Goal: Transaction & Acquisition: Purchase product/service

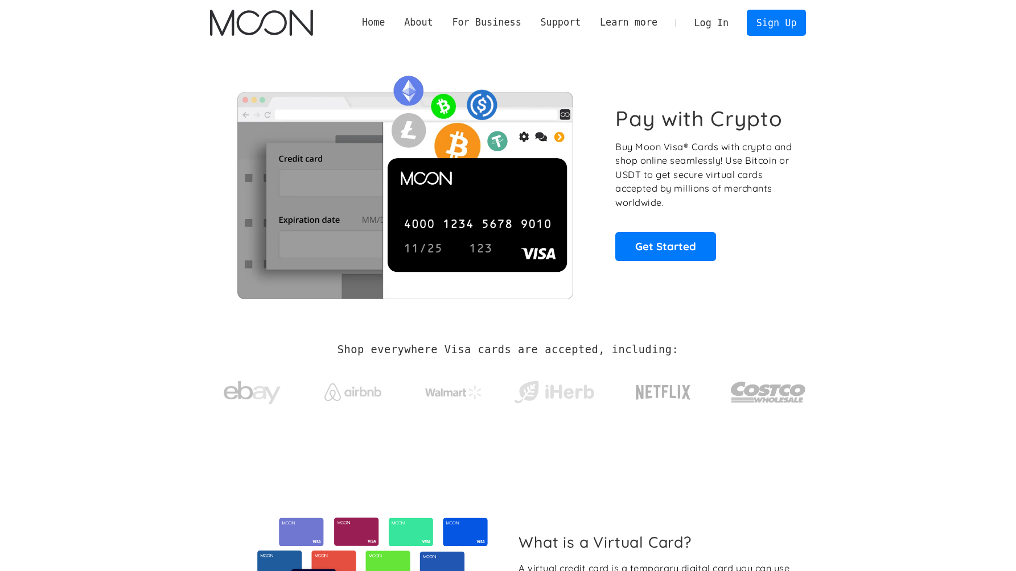
click at [724, 25] on link "Log In" at bounding box center [710, 22] width 53 height 25
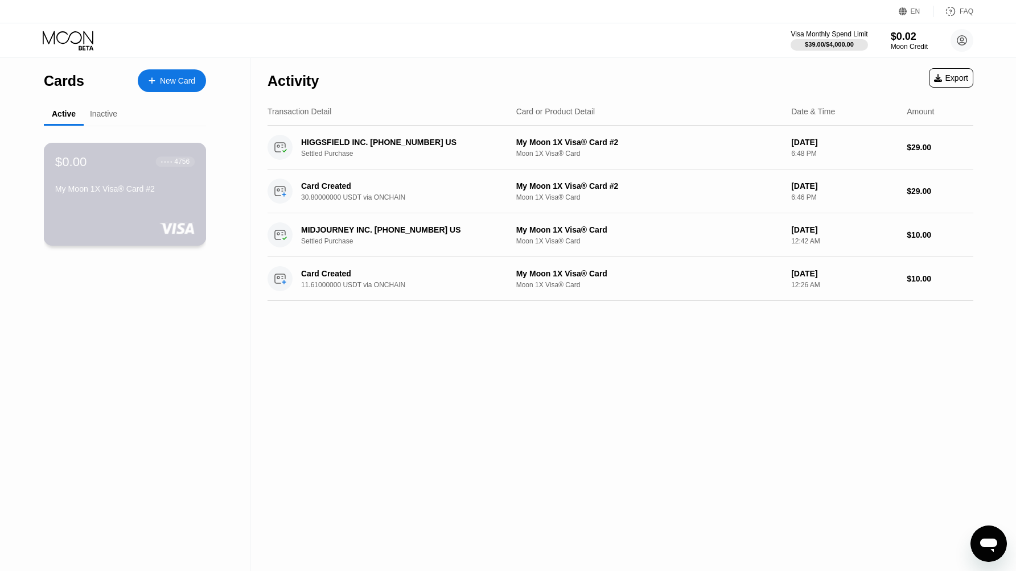
click at [134, 193] on div "My Moon 1X Visa® Card #2" at bounding box center [124, 188] width 139 height 9
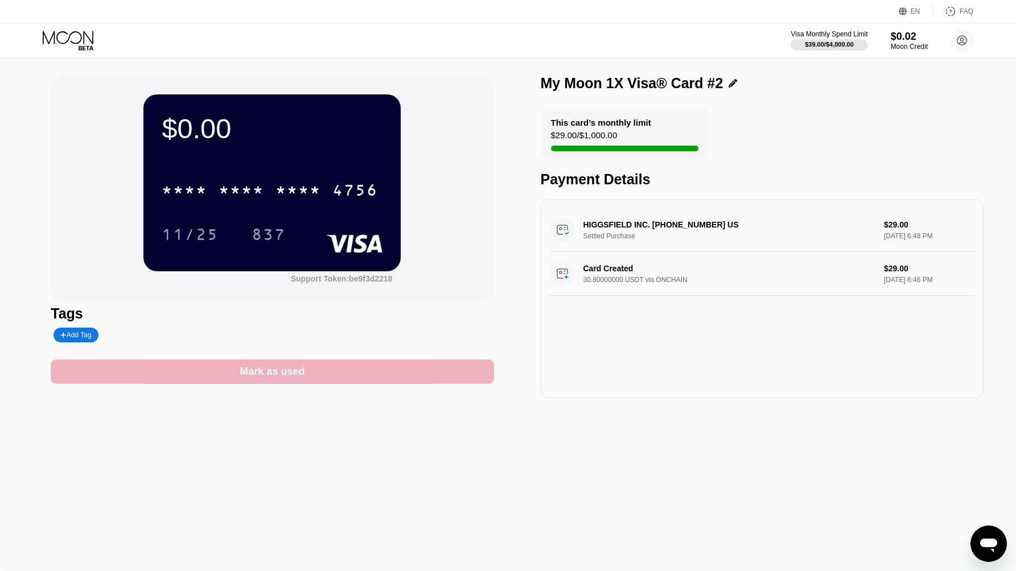
click at [241, 374] on div "Mark as used" at bounding box center [272, 371] width 65 height 13
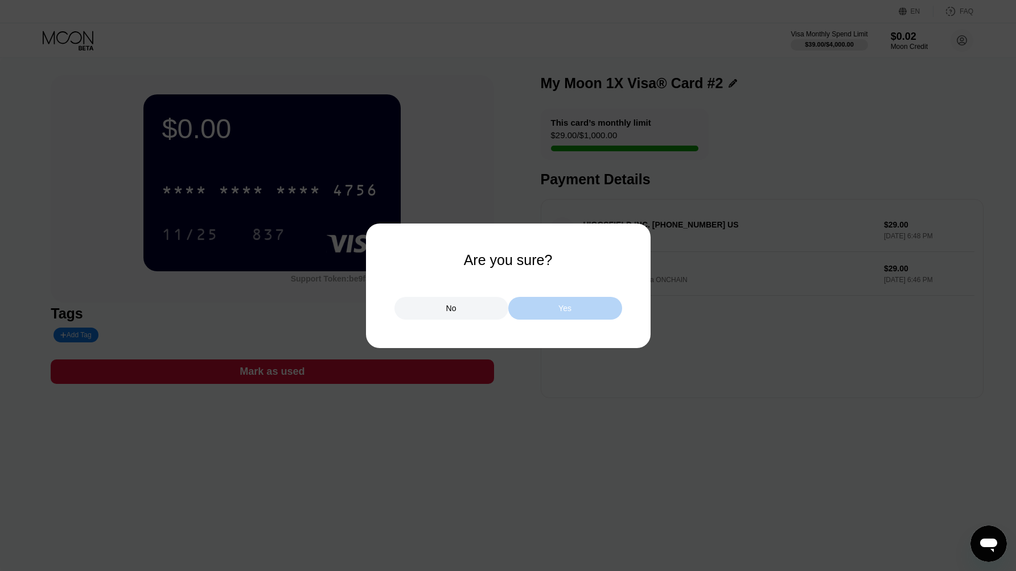
click at [516, 309] on div "Yes" at bounding box center [565, 308] width 114 height 23
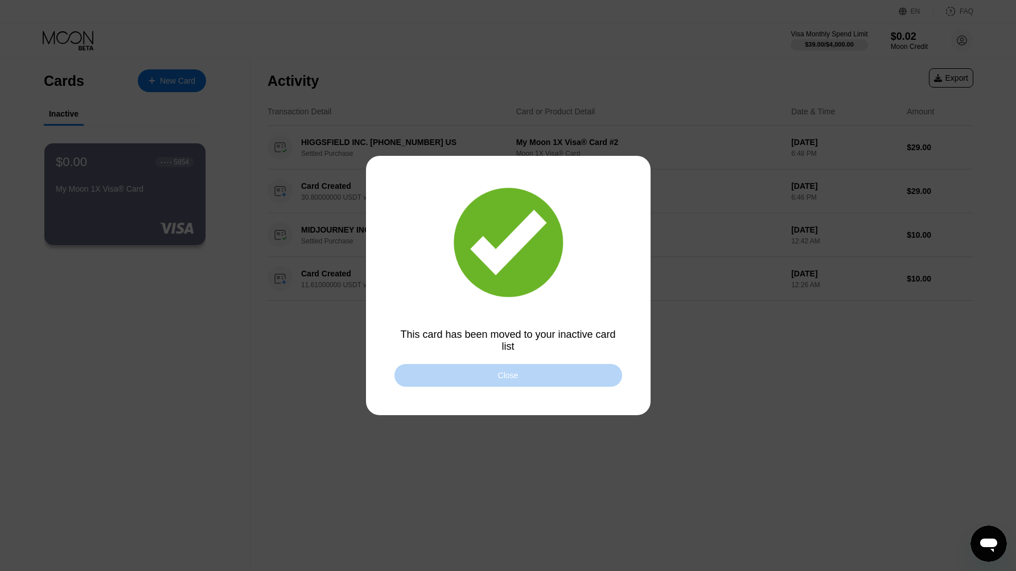
click at [528, 385] on div "Close" at bounding box center [508, 375] width 228 height 23
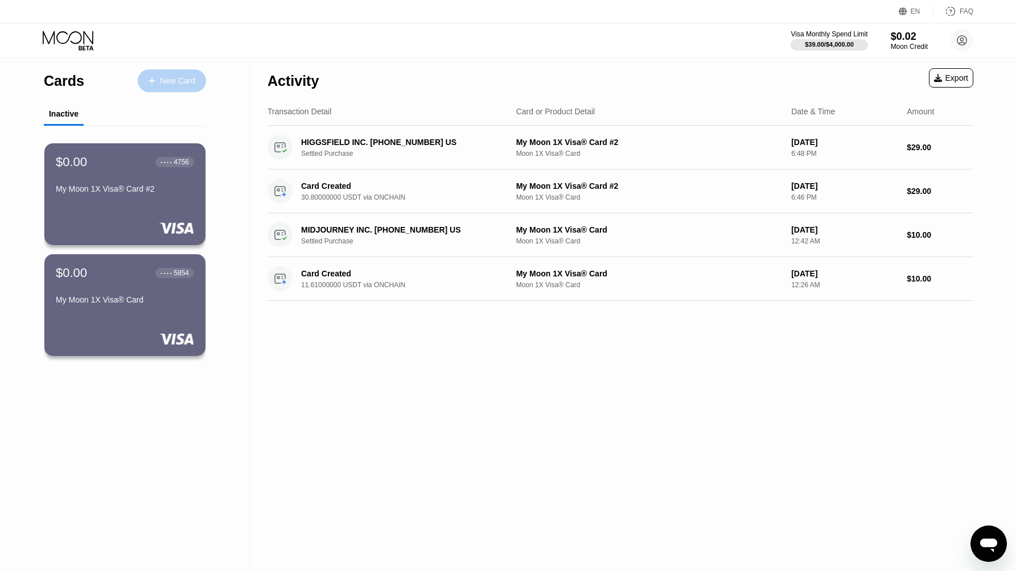
click at [164, 85] on div "New Card" at bounding box center [177, 81] width 35 height 10
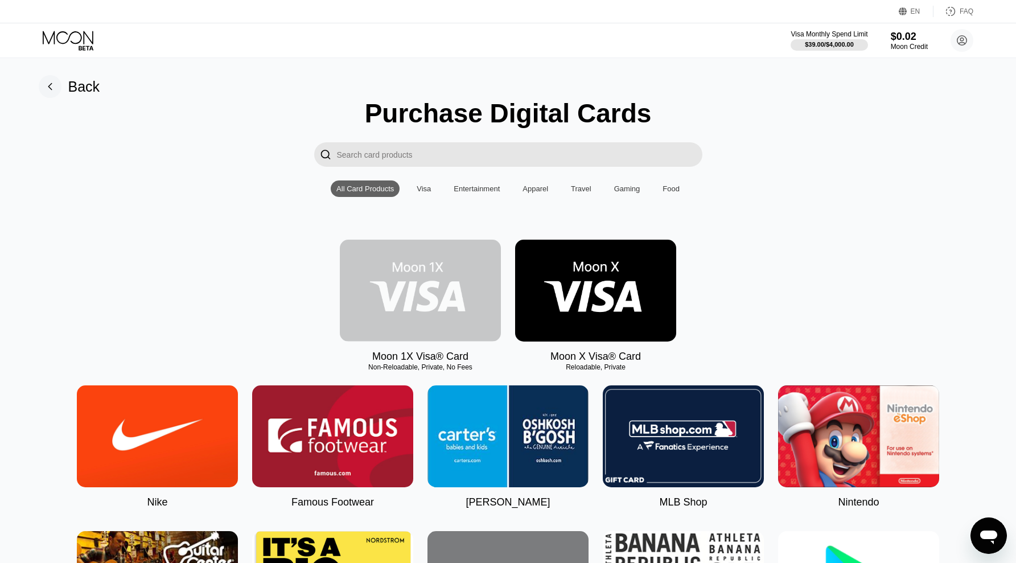
click at [449, 290] on img at bounding box center [420, 291] width 161 height 102
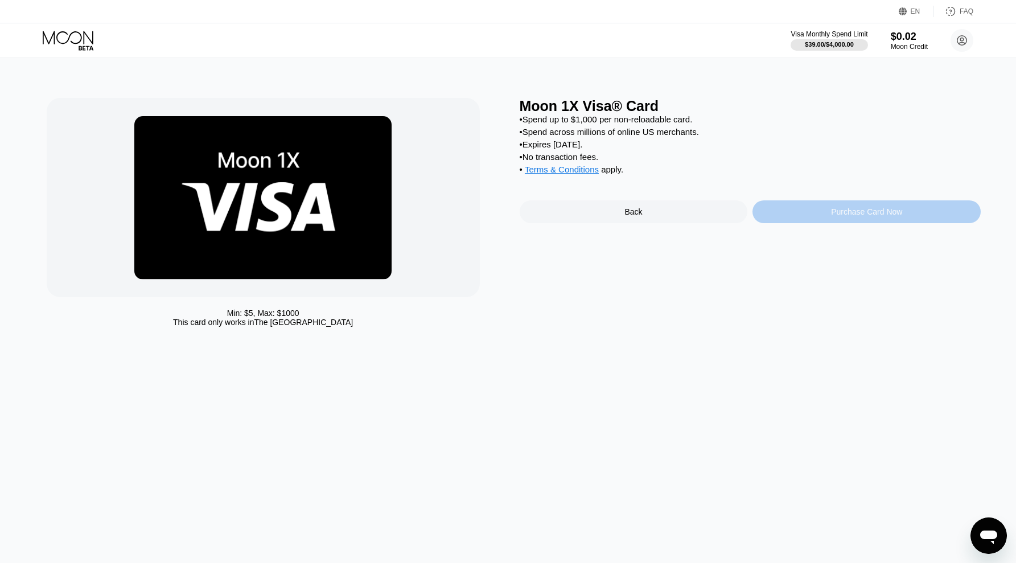
click at [837, 222] on div "Purchase Card Now" at bounding box center [866, 211] width 228 height 23
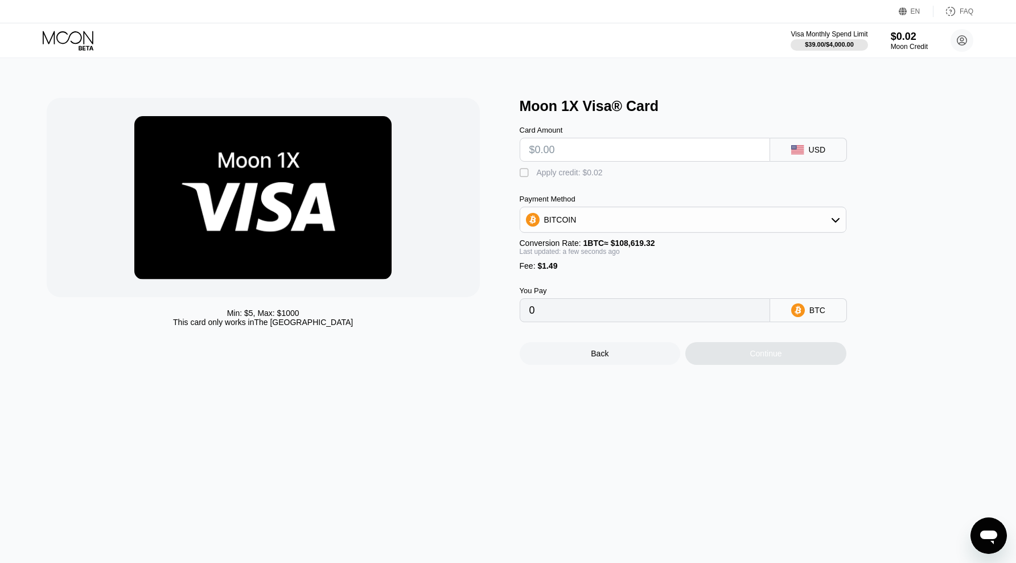
click at [709, 152] on input "text" at bounding box center [644, 149] width 231 height 23
click at [581, 151] on input "text" at bounding box center [644, 149] width 231 height 23
type input "$10"
type input "0.00010579"
type input "$10.9"
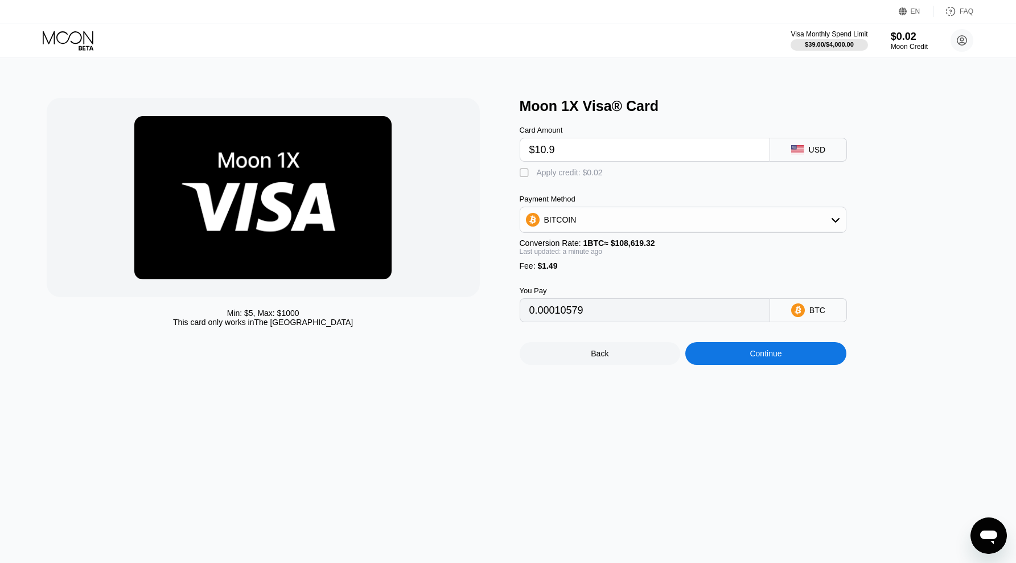
type input "0.00011407"
type input "$10.99"
type input "0.00011490"
type input "$10.99"
click at [601, 222] on div "BITCOIN" at bounding box center [682, 219] width 325 height 23
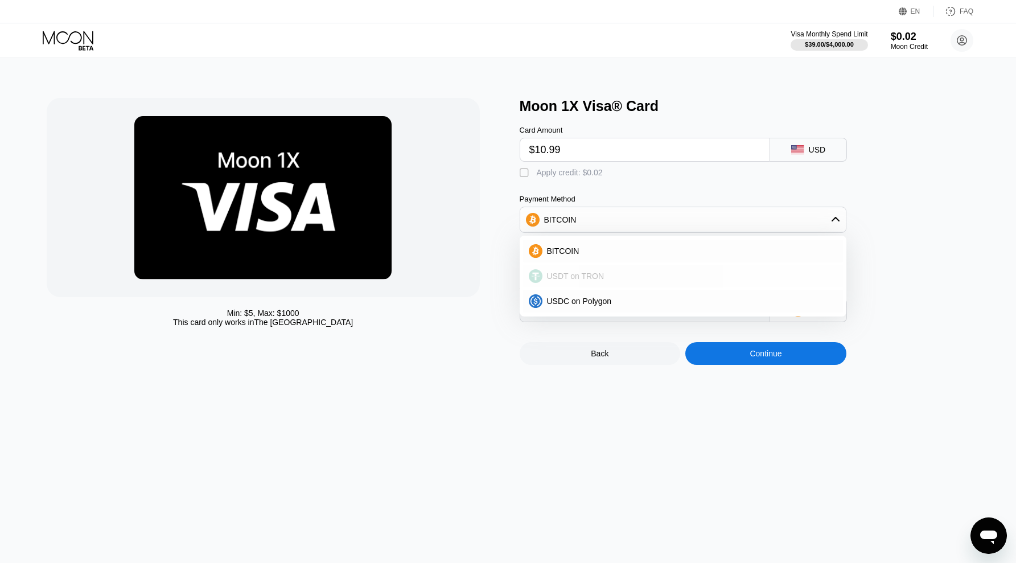
click at [591, 282] on div "USDT on TRON" at bounding box center [683, 276] width 320 height 23
type input "12.61"
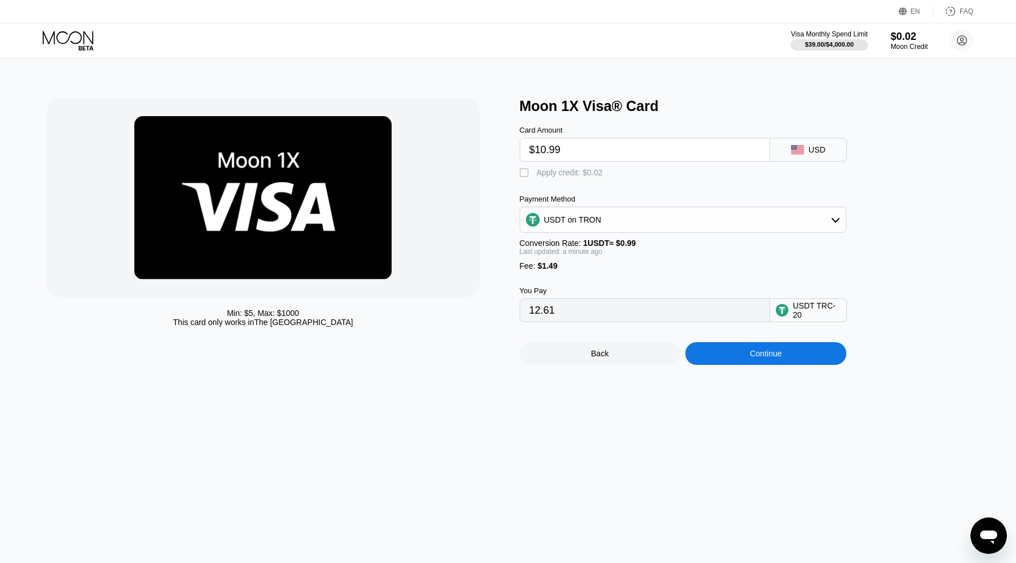
drag, startPoint x: 563, startPoint y: 311, endPoint x: 509, endPoint y: 310, distance: 54.1
click at [509, 310] on div "Min: $ 5 , Max: $ 1000 This card only works in The United States Moon 1X Visa® …" at bounding box center [508, 231] width 923 height 267
